Goal: Understand process/instructions: Learn how to perform a task or action

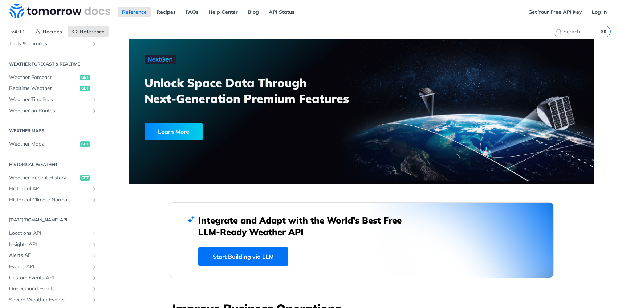
scroll to position [173, 0]
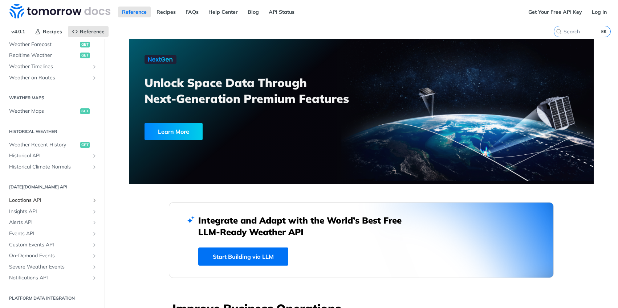
click at [29, 201] on span "Locations API" at bounding box center [49, 200] width 81 height 7
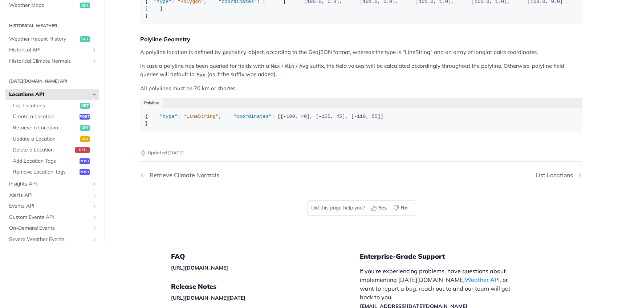
scroll to position [333, 0]
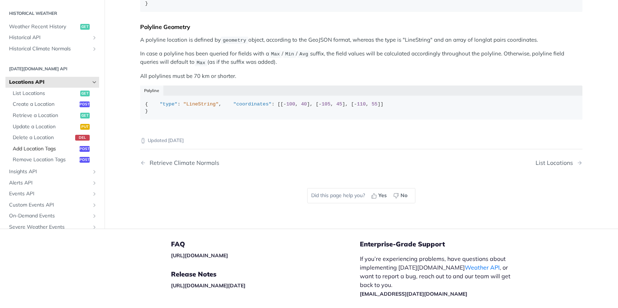
click at [42, 155] on link "Add Location Tags post" at bounding box center [54, 149] width 90 height 11
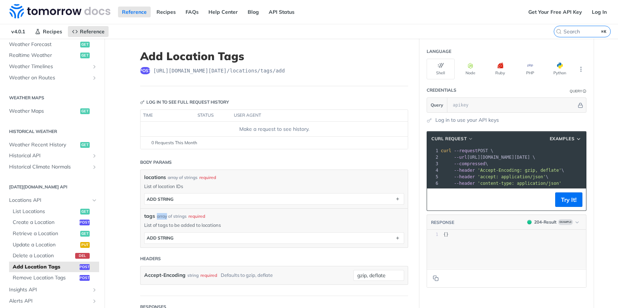
click at [168, 218] on div "tags array of strings required" at bounding box center [274, 217] width 260 height 8
click at [150, 216] on span "tags" at bounding box center [149, 217] width 11 height 8
drag, startPoint x: 144, startPoint y: 217, endPoint x: 188, endPoint y: 219, distance: 44.7
click at [188, 219] on div "tags array of strings required List of tags to be added to locations tags * ADD…" at bounding box center [273, 228] width 267 height 39
copy div "tags array of strings"
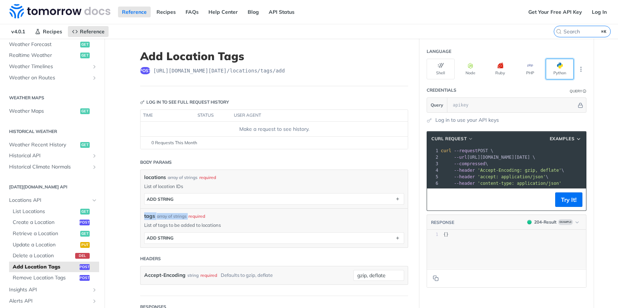
click at [553, 71] on button "Python" at bounding box center [559, 69] width 28 height 21
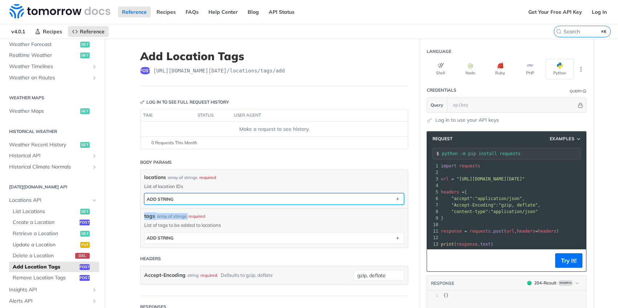
click at [180, 196] on button "ADD string" at bounding box center [273, 199] width 259 height 11
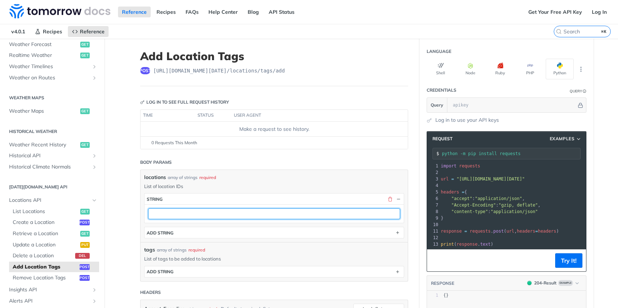
click at [175, 212] on input "text" at bounding box center [274, 214] width 252 height 11
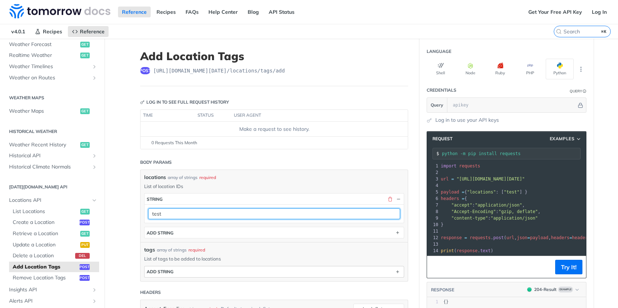
type input "test"
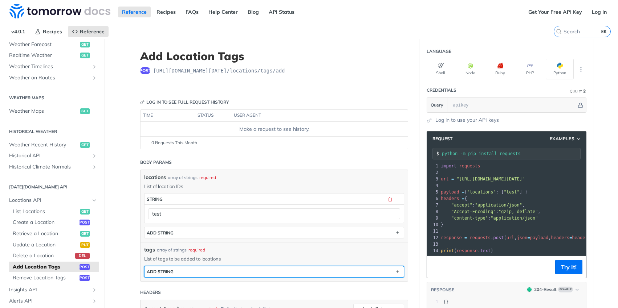
click at [164, 270] on div "ADD string" at bounding box center [160, 271] width 27 height 5
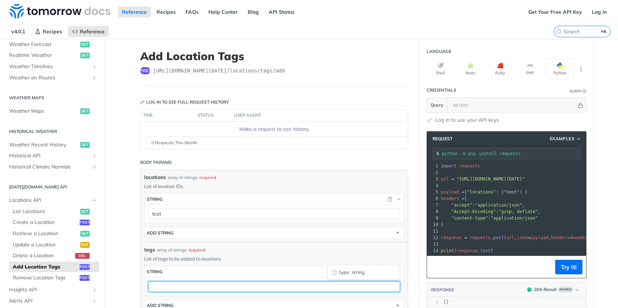
click at [161, 284] on input "text" at bounding box center [274, 287] width 252 height 11
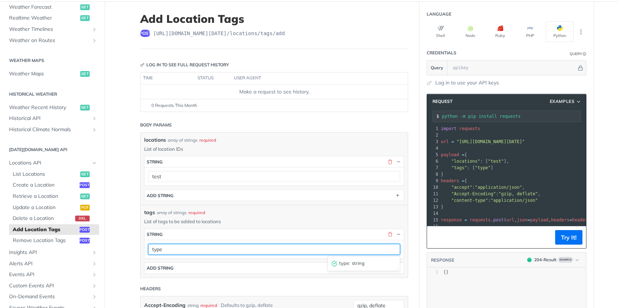
scroll to position [45, 0]
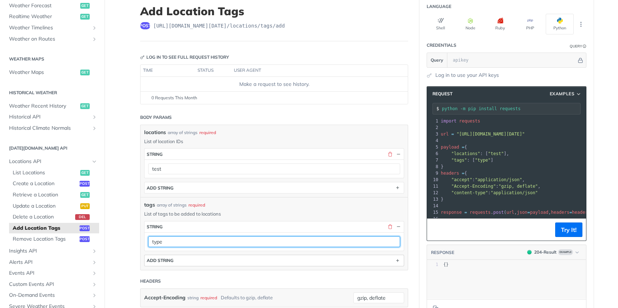
type input "type"
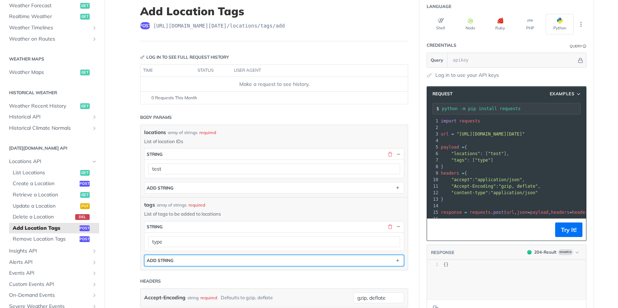
click at [161, 258] on div "ADD string" at bounding box center [160, 260] width 27 height 5
click at [161, 258] on div "string" at bounding box center [155, 260] width 16 height 5
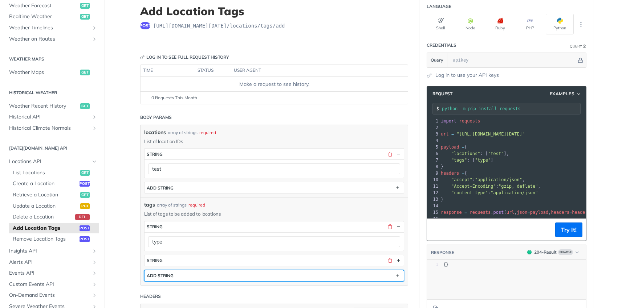
click at [158, 277] on div "ADD string" at bounding box center [160, 275] width 27 height 5
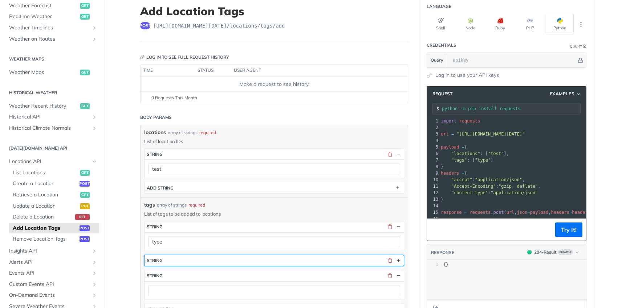
click at [160, 264] on button "string" at bounding box center [273, 260] width 259 height 11
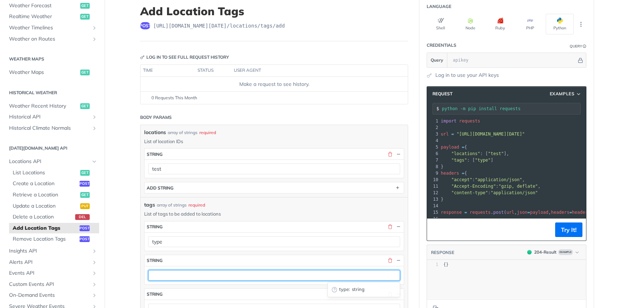
click at [168, 278] on input "text" at bounding box center [274, 275] width 252 height 11
type input "tyoe 2"
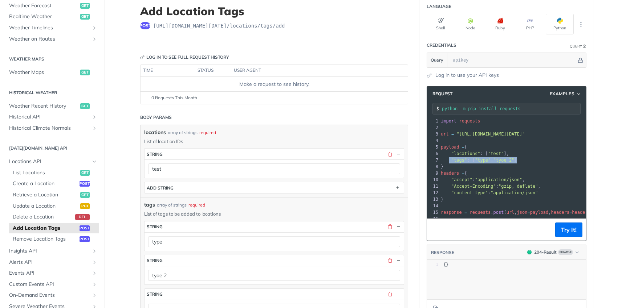
drag, startPoint x: 449, startPoint y: 160, endPoint x: 531, endPoint y: 158, distance: 82.4
click at [531, 158] on pre ""tags" : [ "type" , "tyoe 2" ]" at bounding box center [519, 160] width 160 height 7
copy span ""tags" : [ "type" , "tyoe 2" ]"
